Goal: Communication & Community: Ask a question

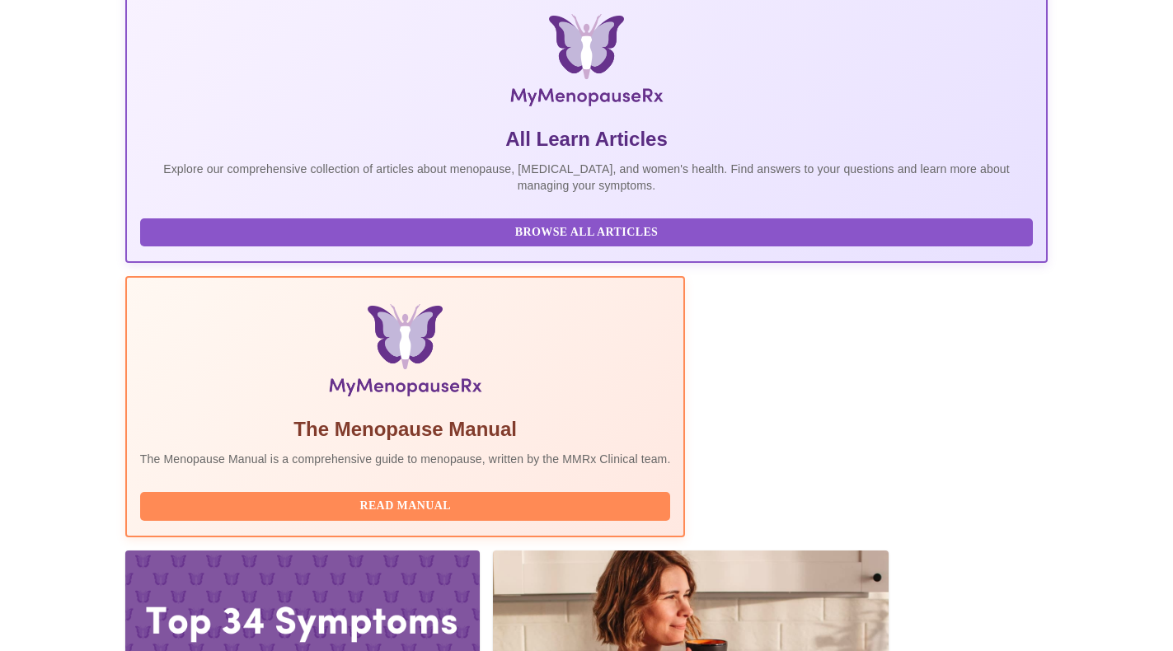
scroll to position [250, 0]
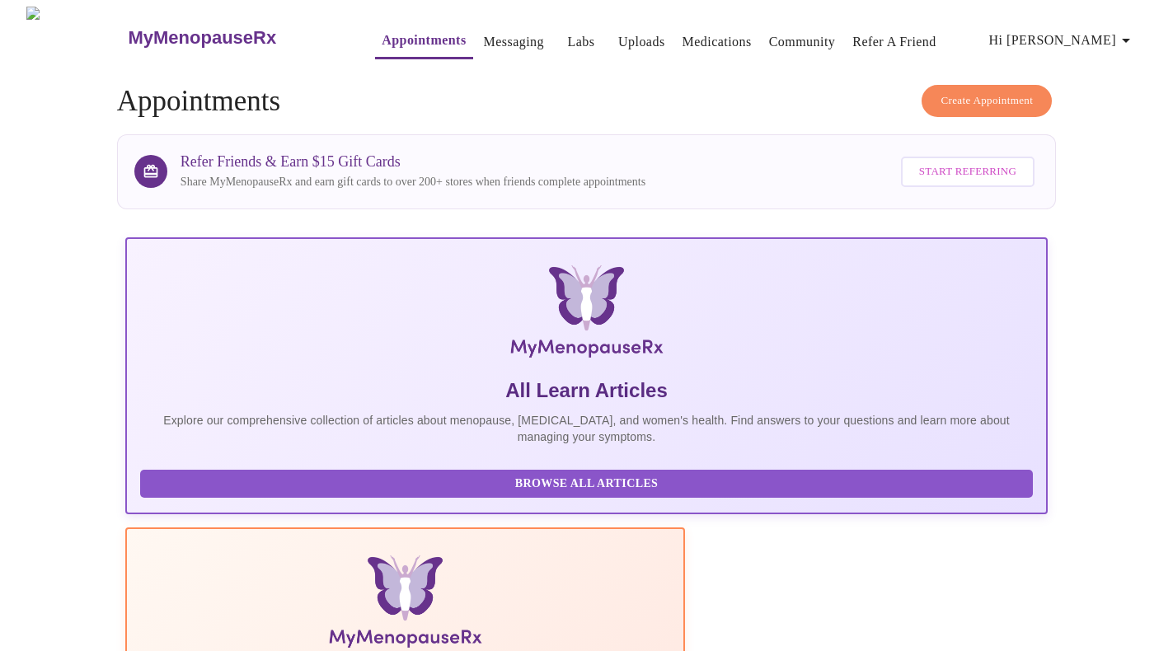
scroll to position [0, 0]
click at [1086, 38] on span "Hi [PERSON_NAME]" at bounding box center [1062, 40] width 147 height 23
click at [1097, 98] on li "Invoices" at bounding box center [1101, 94] width 76 height 30
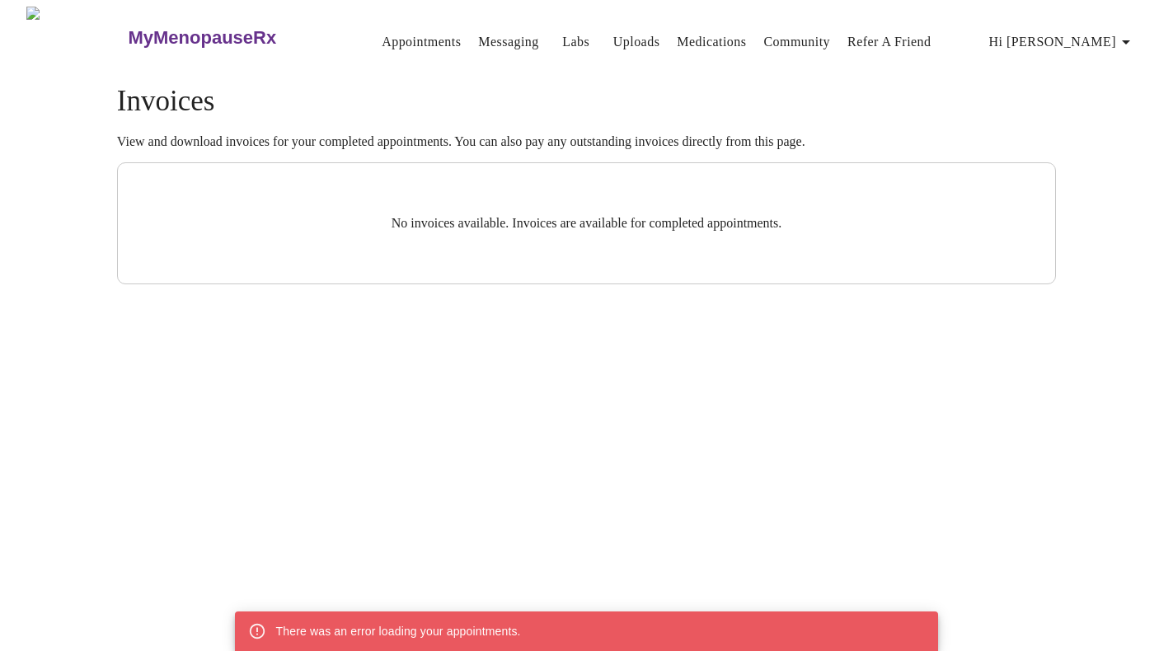
click at [1119, 30] on span "Hi [PERSON_NAME]" at bounding box center [1062, 41] width 147 height 23
click at [1093, 68] on li "Billing" at bounding box center [1101, 65] width 76 height 30
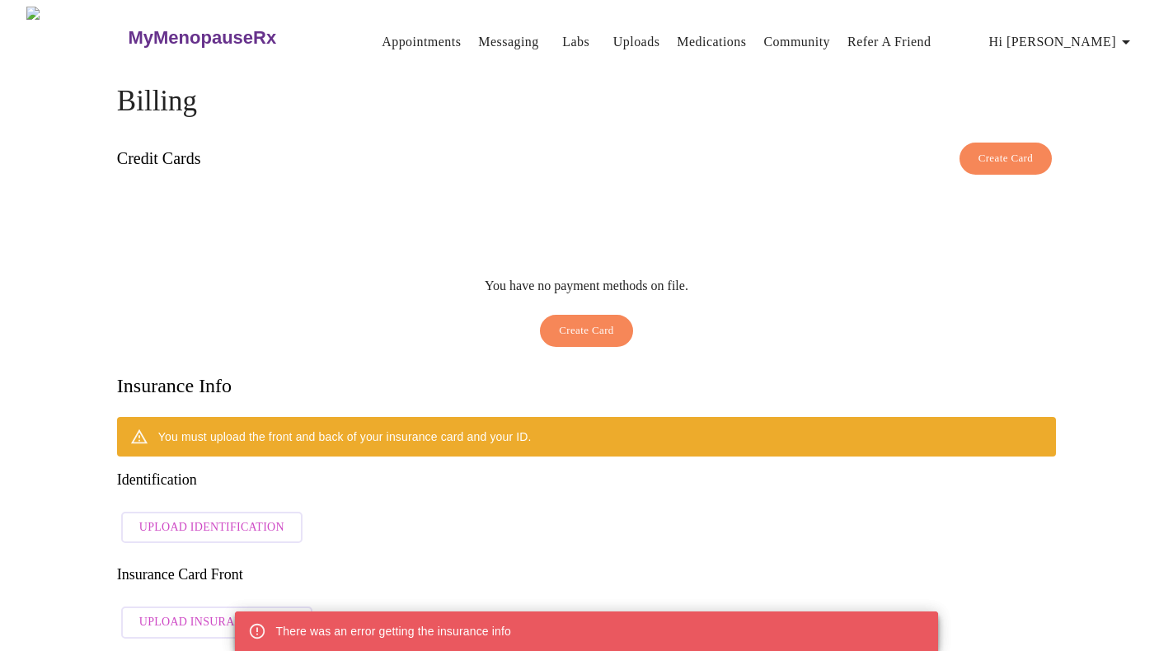
click at [1093, 34] on span "Hi [PERSON_NAME]" at bounding box center [1062, 41] width 147 height 23
click at [1093, 62] on li "Billing" at bounding box center [1101, 65] width 76 height 30
click at [493, 42] on link "Messaging" at bounding box center [508, 41] width 60 height 23
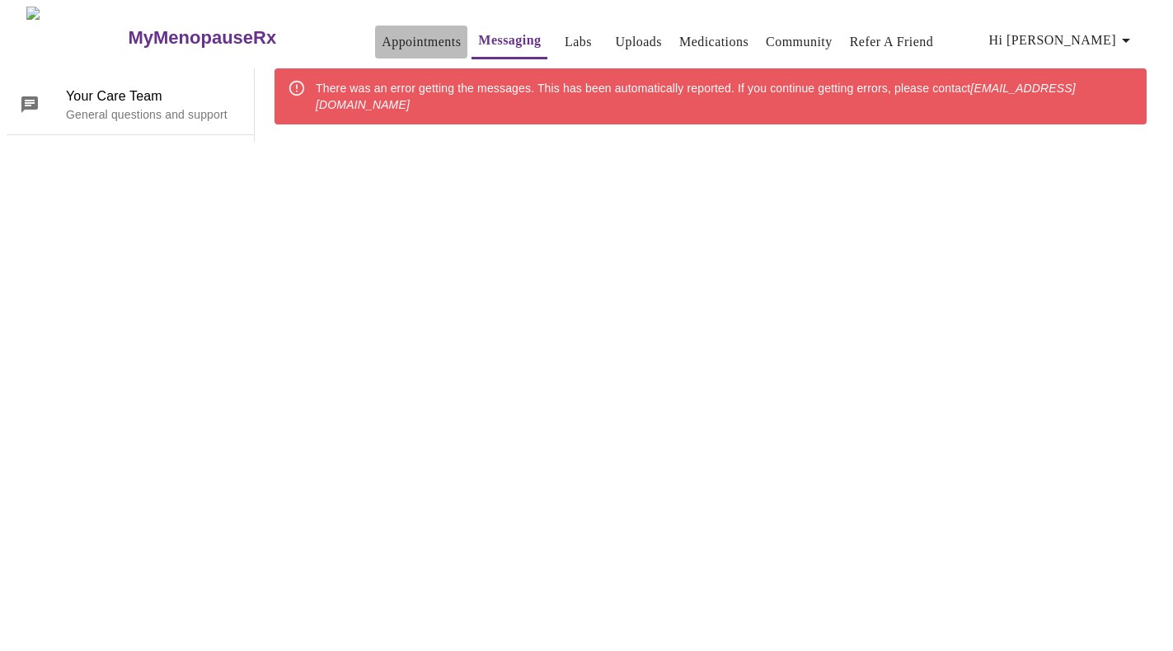
click at [382, 45] on link "Appointments" at bounding box center [421, 41] width 79 height 23
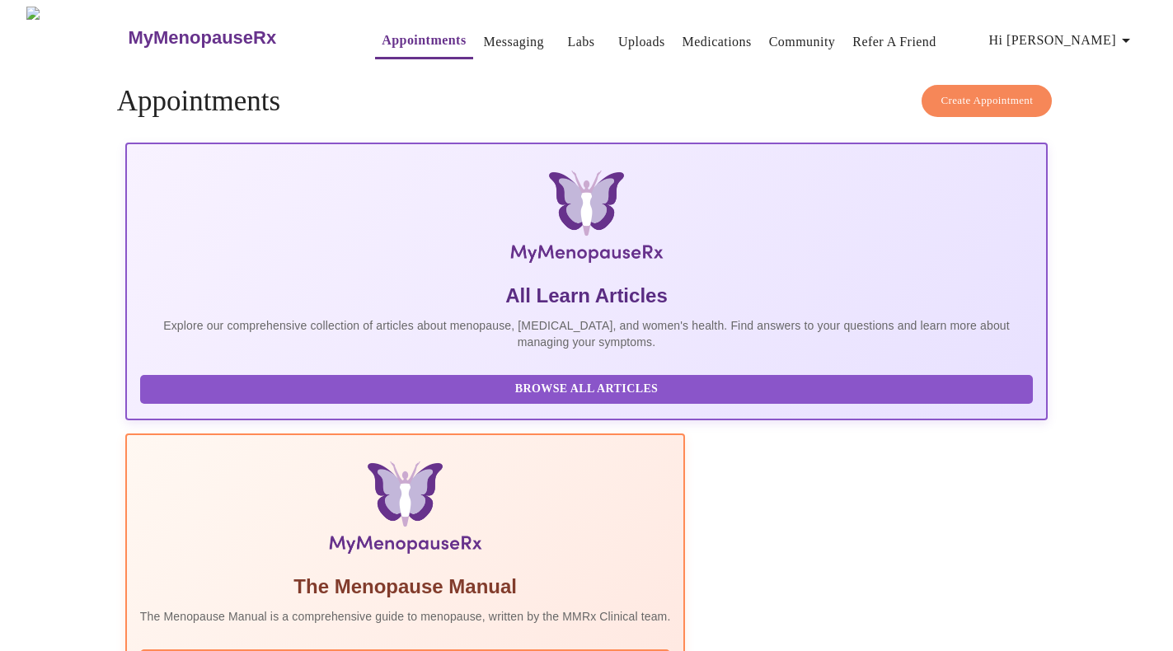
click at [1111, 16] on span "Hi [PERSON_NAME]" at bounding box center [1065, 36] width 164 height 41
click at [1100, 35] on span "Hi [PERSON_NAME]" at bounding box center [1062, 40] width 147 height 23
click at [1093, 64] on li "Billing" at bounding box center [1101, 64] width 76 height 30
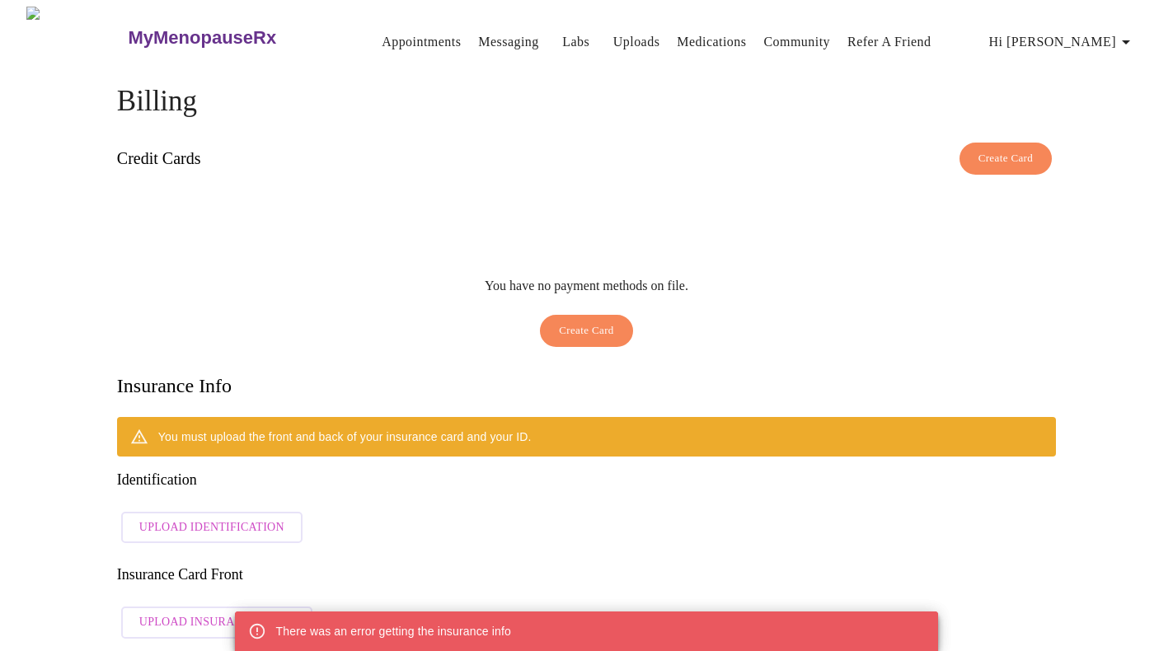
click at [59, 29] on img at bounding box center [76, 38] width 100 height 62
click at [190, 30] on h3 "MyMenopauseRx" at bounding box center [202, 37] width 148 height 21
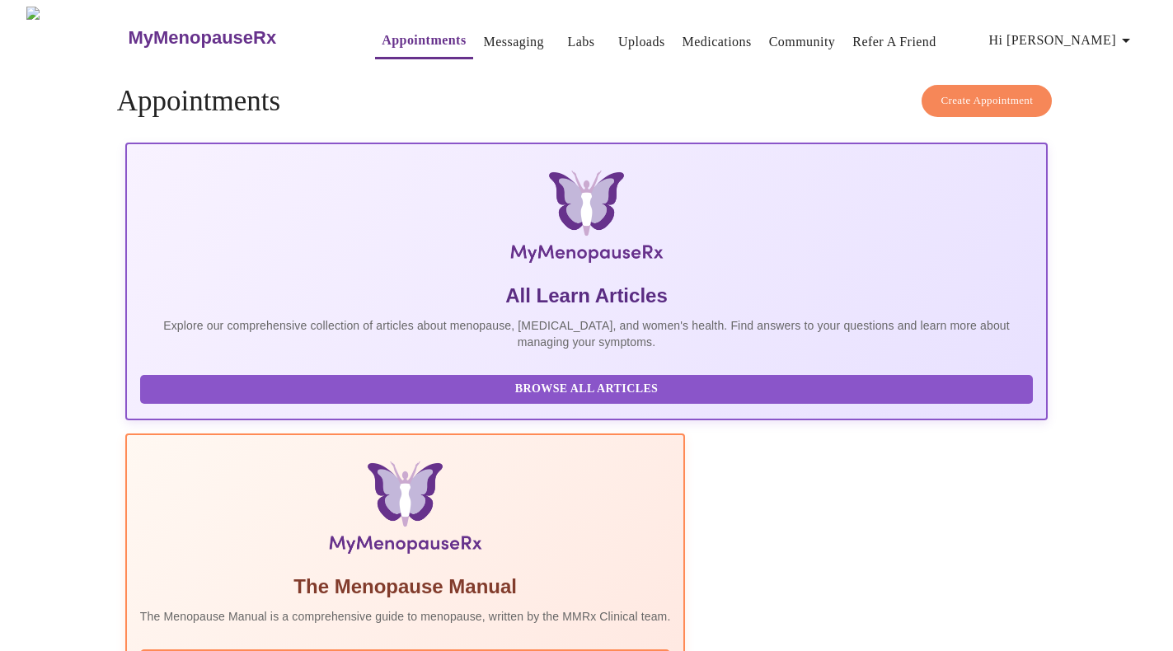
click at [1108, 24] on button "Hi [PERSON_NAME]" at bounding box center [1063, 40] width 160 height 33
click at [1109, 121] on li "Log out" at bounding box center [1101, 124] width 76 height 30
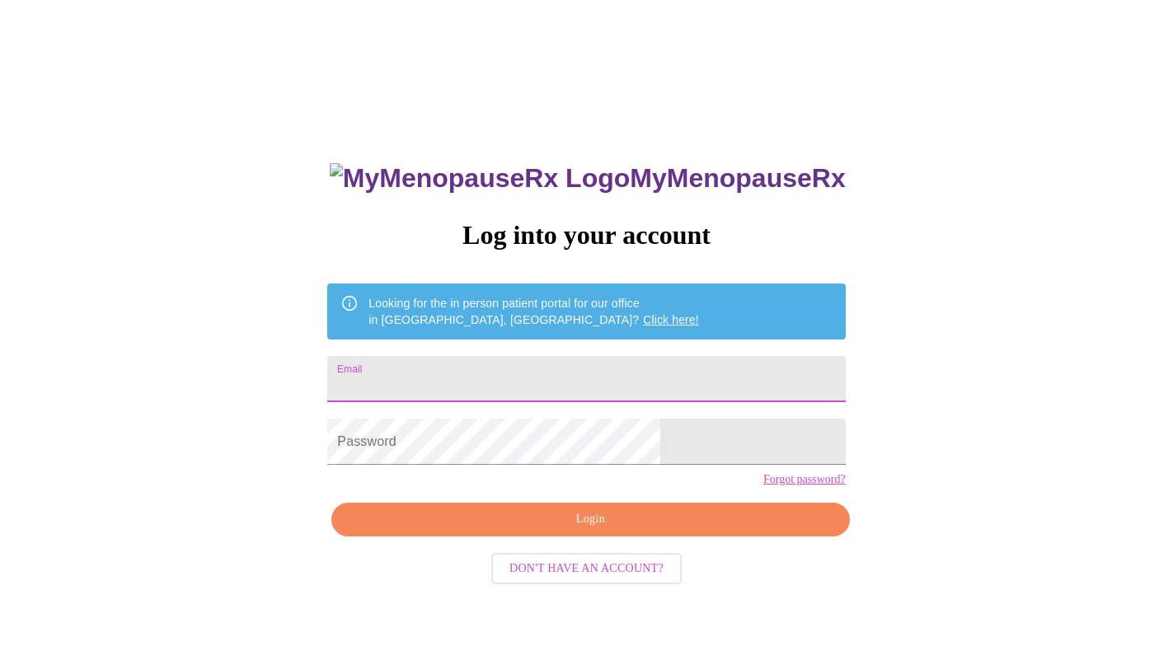
type input "[EMAIL_ADDRESS][DOMAIN_NAME]"
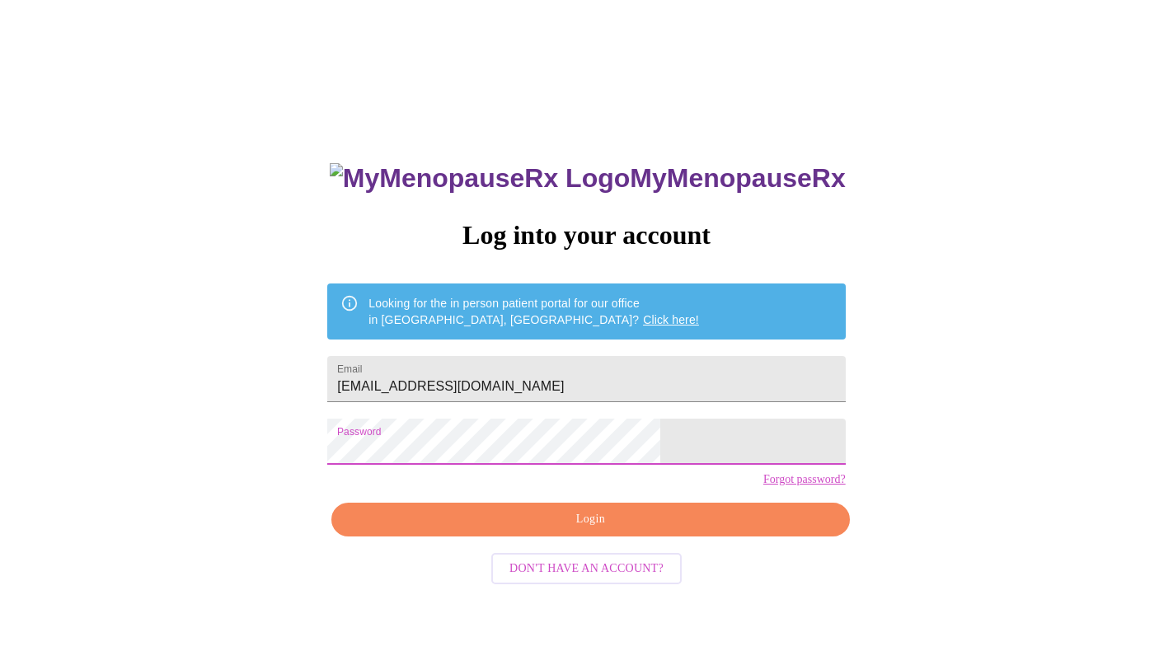
click at [547, 530] on span "Login" at bounding box center [590, 519] width 480 height 21
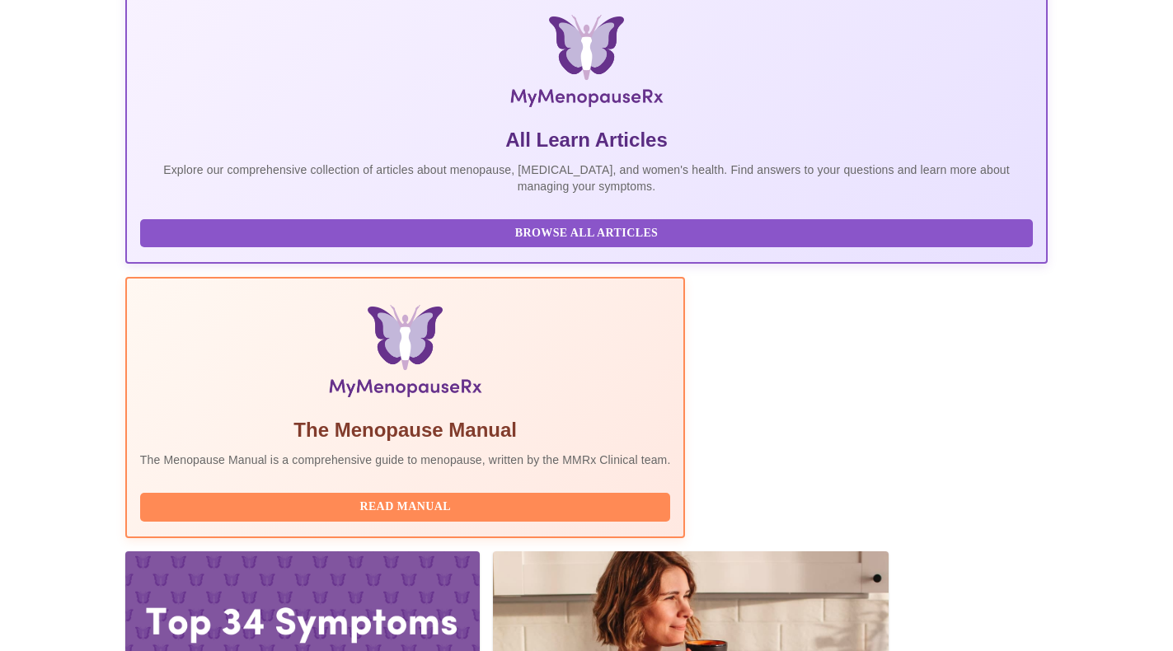
scroll to position [250, 0]
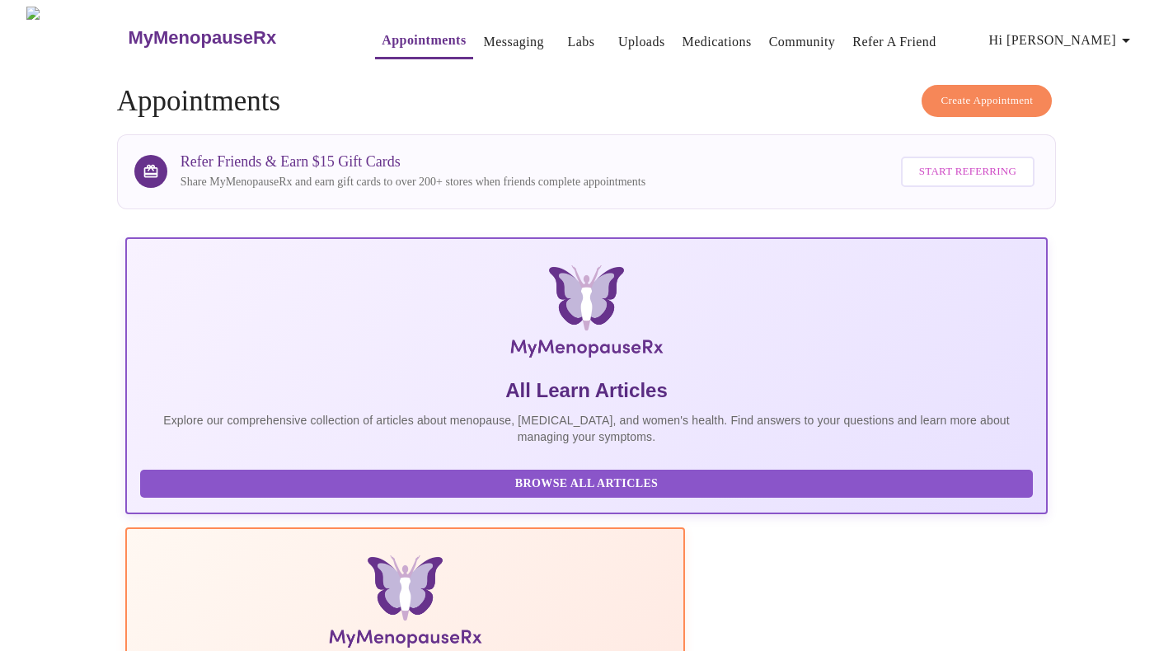
scroll to position [0, 0]
click at [691, 39] on link "Medications" at bounding box center [717, 41] width 69 height 23
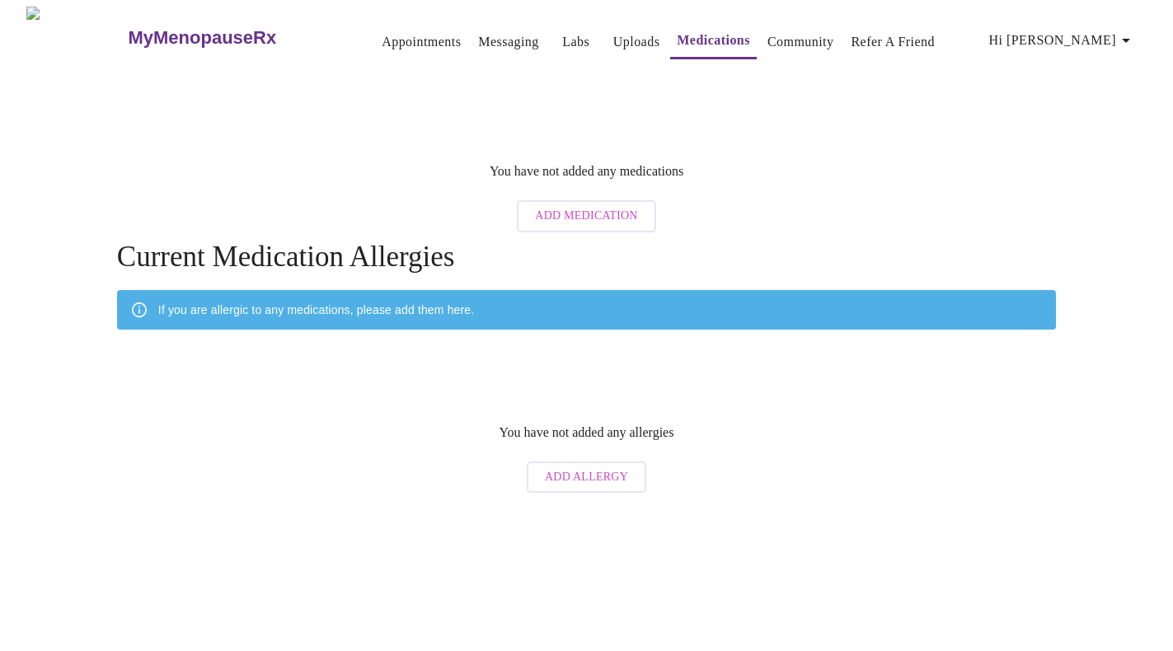
click at [613, 35] on link "Uploads" at bounding box center [636, 41] width 47 height 23
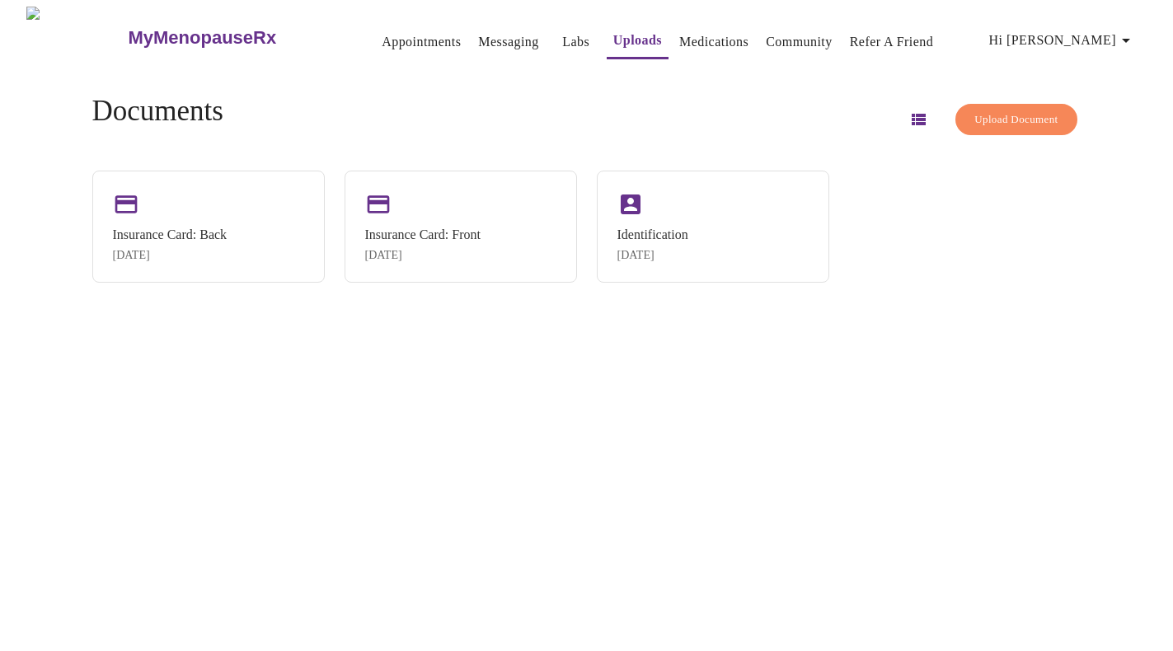
click at [562, 38] on link "Labs" at bounding box center [575, 41] width 27 height 23
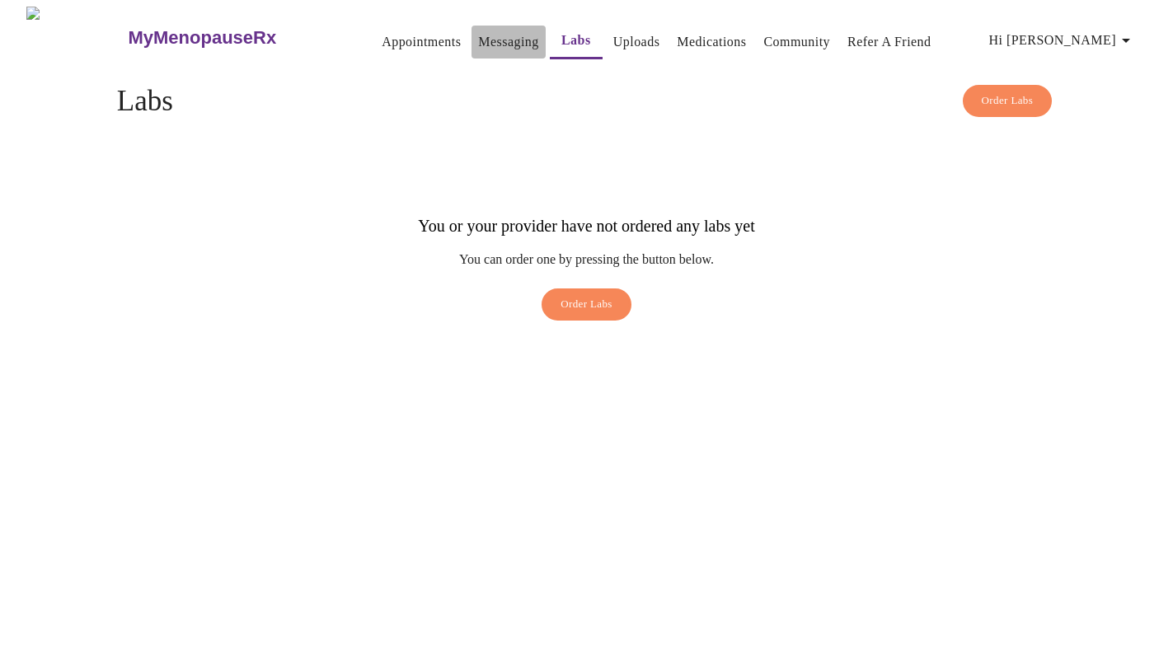
click at [485, 40] on link "Messaging" at bounding box center [508, 41] width 60 height 23
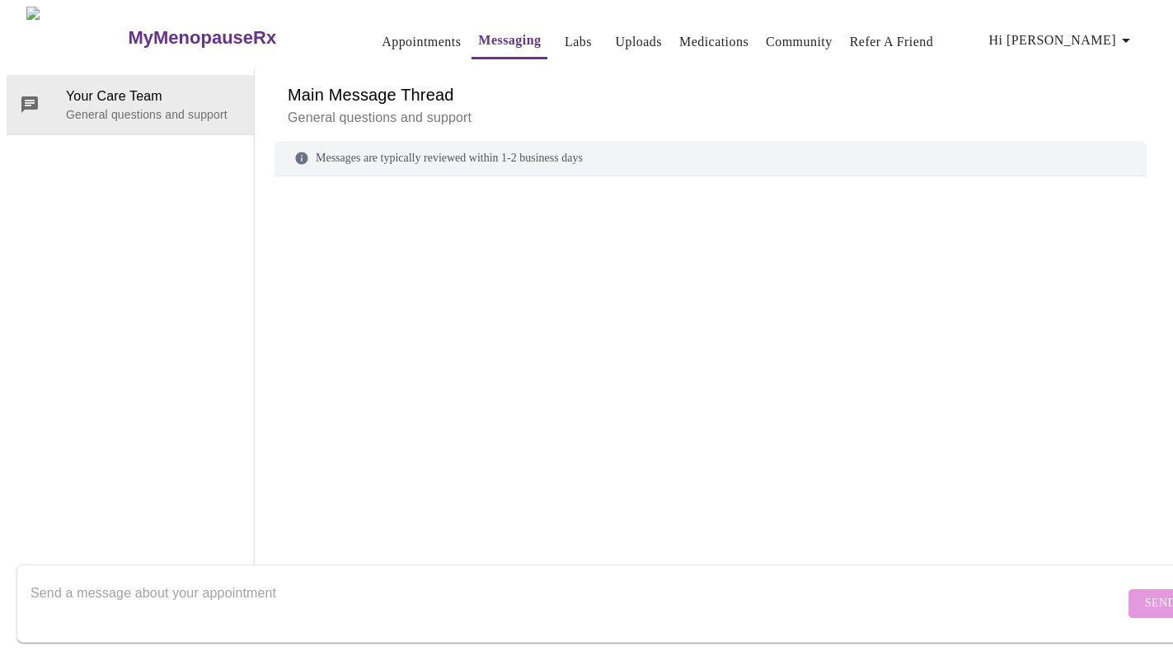
scroll to position [62, 0]
click at [220, 585] on textarea "Send a message about your appointment" at bounding box center [577, 603] width 1094 height 53
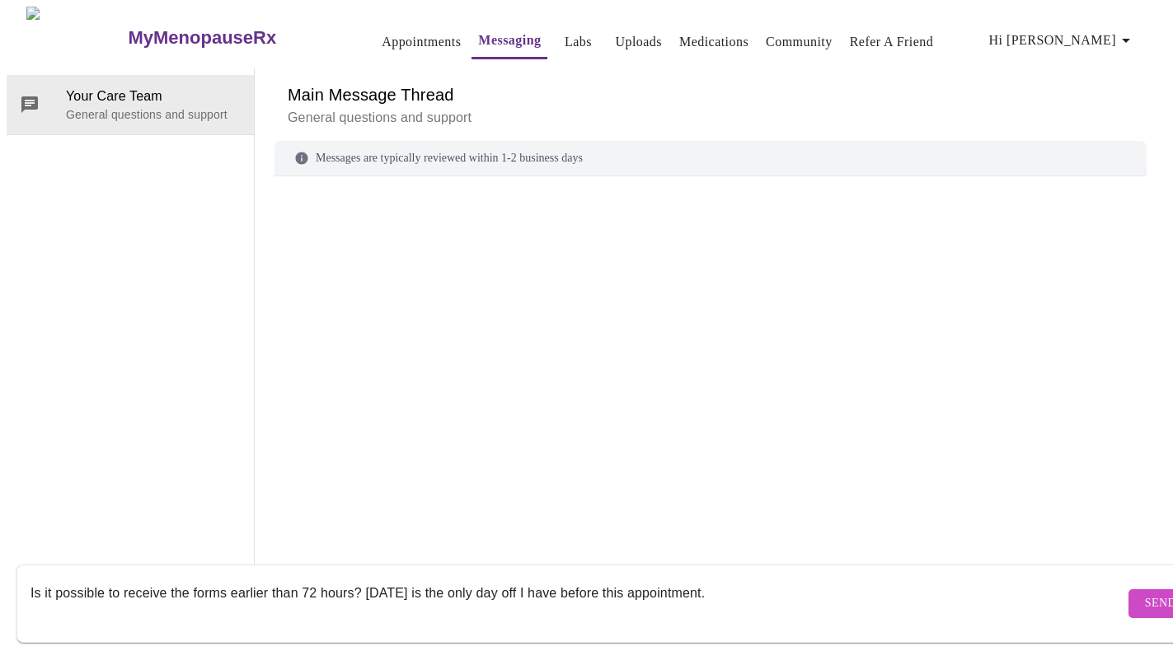
type textarea "Is it possible to receive the forms earlier than 72 hours? [DATE] is the only d…"
click at [1145, 594] on span "Send" at bounding box center [1160, 604] width 31 height 21
